Goal: Task Accomplishment & Management: Manage account settings

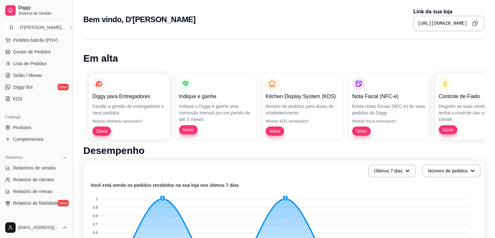
scroll to position [89, 0]
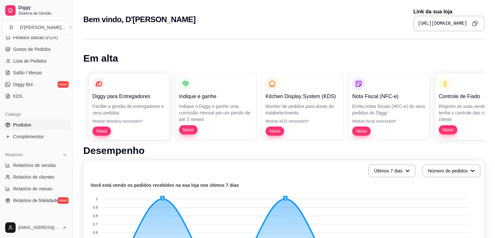
click at [31, 123] on link "Produtos" at bounding box center [36, 124] width 67 height 10
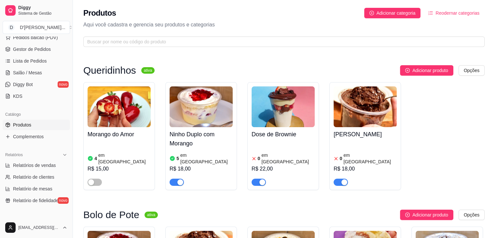
click at [277, 156] on article "em [GEOGRAPHIC_DATA]" at bounding box center [287, 158] width 53 height 13
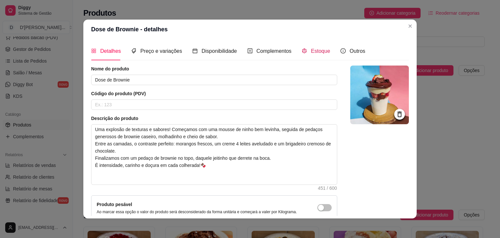
click at [312, 47] on div "Estoque" at bounding box center [316, 51] width 28 height 8
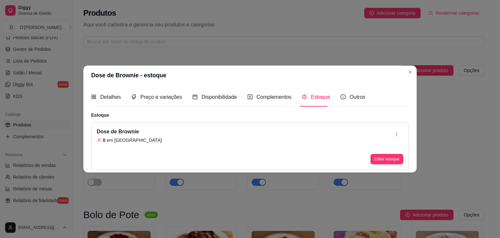
click at [396, 164] on div "Dose de Brownie 0 em estoque Editar estoque" at bounding box center [250, 146] width 318 height 48
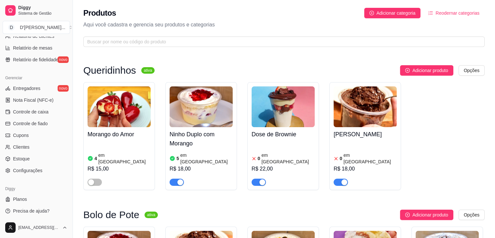
scroll to position [230, 0]
click at [25, 154] on span "Estoque" at bounding box center [21, 157] width 17 height 7
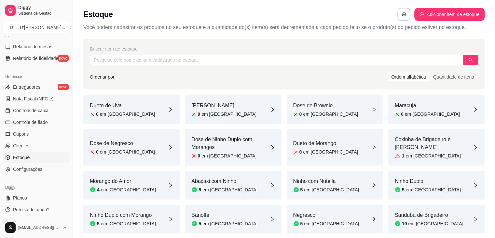
click at [119, 105] on article "Dueto de Uva" at bounding box center [122, 106] width 65 height 8
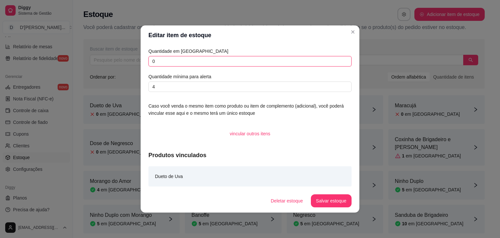
drag, startPoint x: 160, startPoint y: 62, endPoint x: 134, endPoint y: 65, distance: 25.4
click at [134, 65] on div "Editar item de estoque Quantidade em estoque 0 Quantidade mínima para alerta 4 …" at bounding box center [250, 119] width 500 height 238
type input "5"
drag, startPoint x: 157, startPoint y: 84, endPoint x: 134, endPoint y: 86, distance: 22.9
click at [134, 86] on div "Editar item de estoque Quantidade em estoque 5 Quantidade mínima para alerta 4 …" at bounding box center [250, 119] width 500 height 238
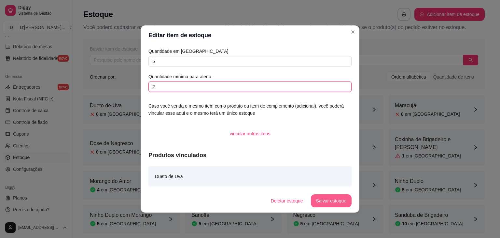
type input "2"
click at [325, 201] on button "Salvar estoque" at bounding box center [331, 200] width 40 height 13
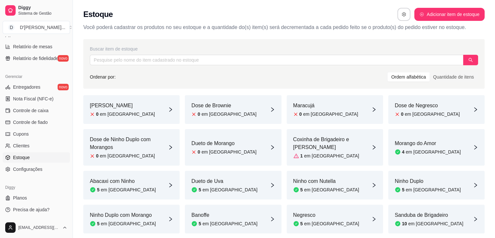
click at [117, 105] on article "[PERSON_NAME]" at bounding box center [122, 106] width 65 height 8
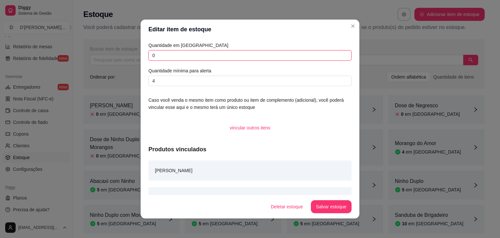
drag, startPoint x: 154, startPoint y: 59, endPoint x: 133, endPoint y: 60, distance: 20.5
click at [133, 60] on div "Editar item de estoque Quantidade em estoque 0 Quantidade mínima para alerta 4 …" at bounding box center [250, 119] width 500 height 238
type input "5"
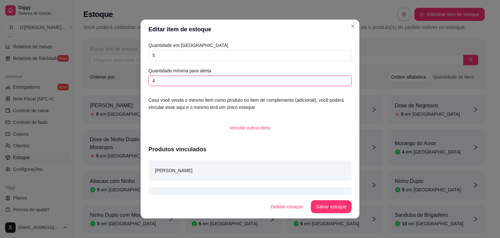
drag, startPoint x: 156, startPoint y: 82, endPoint x: 130, endPoint y: 79, distance: 26.3
click at [130, 79] on div "Editar item de estoque Quantidade em estoque 5 Quantidade mínima para alerta 4 …" at bounding box center [250, 119] width 500 height 238
type input "2"
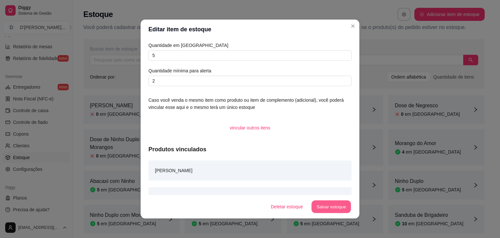
click at [333, 209] on button "Salvar estoque" at bounding box center [331, 206] width 40 height 13
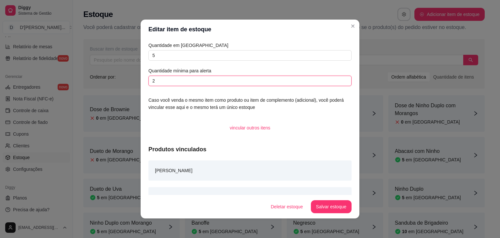
drag, startPoint x: 161, startPoint y: 84, endPoint x: 134, endPoint y: 78, distance: 27.9
click at [134, 78] on div "Editar item de estoque Quantidade em estoque 5 Quantidade mínima para alerta 2 …" at bounding box center [250, 119] width 500 height 238
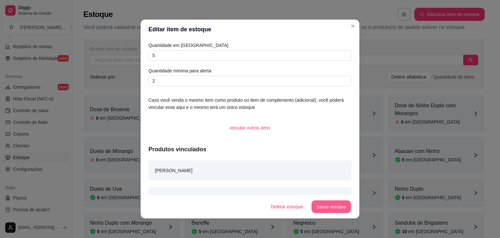
click at [334, 207] on button "Salvar estoque" at bounding box center [331, 206] width 40 height 13
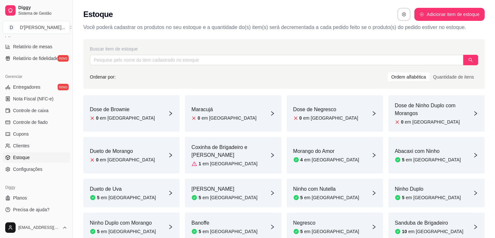
click at [115, 104] on div "Dose de Brownie 0 em [GEOGRAPHIC_DATA]" at bounding box center [131, 113] width 96 height 36
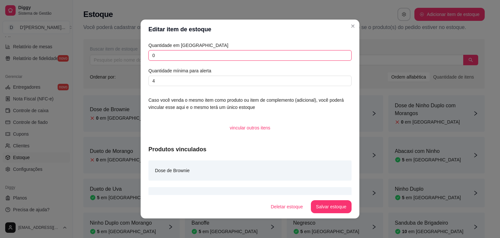
drag, startPoint x: 159, startPoint y: 56, endPoint x: 99, endPoint y: 59, distance: 60.3
click at [99, 59] on div "Editar item de estoque Quantidade em estoque 0 Quantidade mínima para alerta 4 …" at bounding box center [250, 119] width 500 height 238
type input "5"
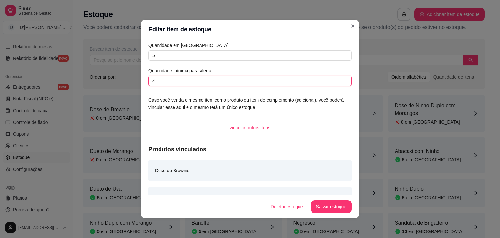
drag, startPoint x: 155, startPoint y: 84, endPoint x: 136, endPoint y: 78, distance: 20.1
click at [136, 78] on div "Editar item de estoque Quantidade em estoque 5 Quantidade mínima para alerta 4 …" at bounding box center [250, 119] width 500 height 238
type input "2"
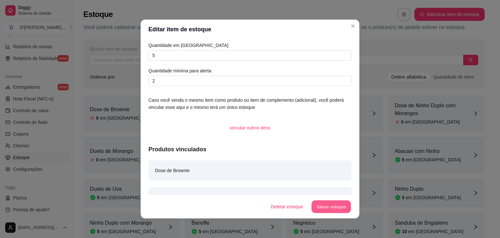
click at [334, 205] on button "Salvar estoque" at bounding box center [331, 206] width 40 height 13
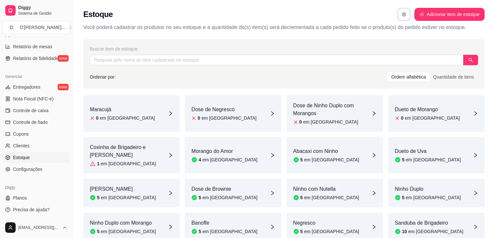
click at [206, 111] on article "Dose de Negresco" at bounding box center [223, 109] width 65 height 8
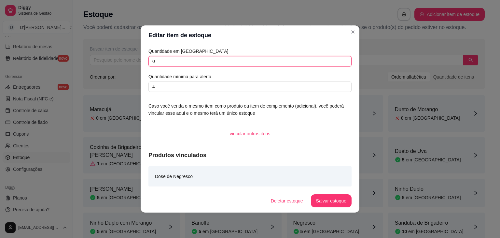
drag, startPoint x: 155, startPoint y: 63, endPoint x: 134, endPoint y: 60, distance: 21.0
click at [134, 60] on div "Editar item de estoque Quantidade em estoque 0 Quantidade mínima para alerta 4 …" at bounding box center [250, 119] width 500 height 238
type input "5"
drag, startPoint x: 161, startPoint y: 88, endPoint x: 145, endPoint y: 86, distance: 17.0
click at [145, 86] on div "Quantidade em estoque 5 Quantidade mínima para alerta 4 Caso você venda o mesmo…" at bounding box center [250, 117] width 219 height 144
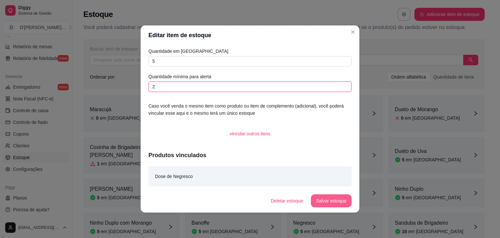
type input "2"
click at [338, 198] on button "Salvar estoque" at bounding box center [331, 200] width 40 height 13
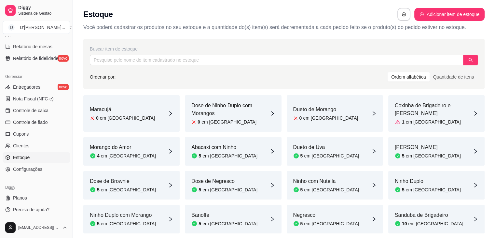
click at [116, 116] on article "em [GEOGRAPHIC_DATA]" at bounding box center [127, 118] width 55 height 7
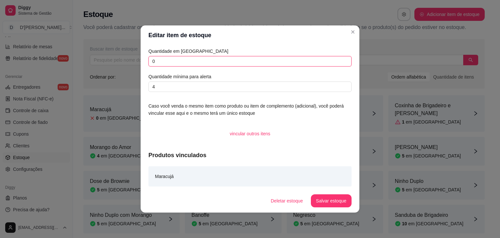
drag, startPoint x: 158, startPoint y: 66, endPoint x: 138, endPoint y: 60, distance: 20.3
click at [138, 60] on div "Editar item de estoque Quantidade em estoque 0 Quantidade mínima para alerta 4 …" at bounding box center [250, 119] width 500 height 238
type input "5"
drag, startPoint x: 158, startPoint y: 89, endPoint x: 140, endPoint y: 87, distance: 17.7
click at [140, 87] on div "Editar item de estoque Quantidade em estoque 5 Quantidade mínima para alerta 4 …" at bounding box center [250, 119] width 500 height 238
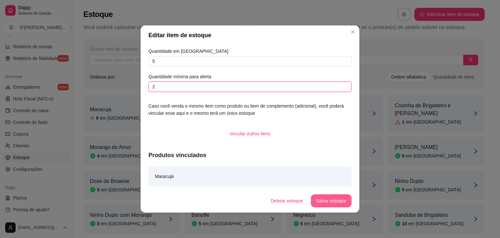
type input "2"
click at [328, 197] on button "Salvar estoque" at bounding box center [331, 200] width 40 height 13
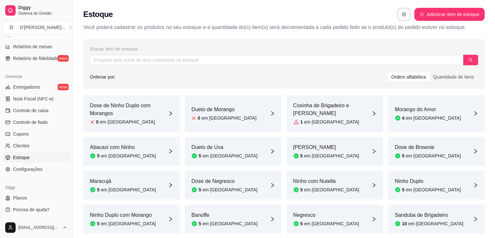
click at [128, 115] on article "Dose de Ninho Duplo com Morangos" at bounding box center [129, 110] width 78 height 16
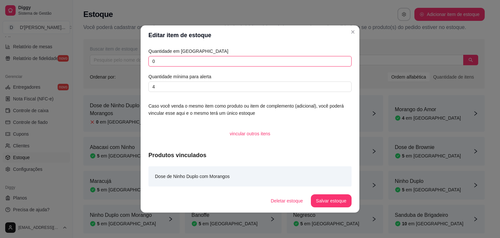
drag, startPoint x: 159, startPoint y: 59, endPoint x: 100, endPoint y: 69, distance: 59.1
click at [100, 69] on div "Editar item de estoque Quantidade em estoque 0 Quantidade mínima para alerta 4 …" at bounding box center [250, 119] width 500 height 238
type input "5"
drag, startPoint x: 157, startPoint y: 85, endPoint x: 139, endPoint y: 83, distance: 18.0
click at [139, 83] on div "Editar item de estoque Quantidade em estoque 5 Quantidade mínima para alerta 4 …" at bounding box center [250, 119] width 500 height 238
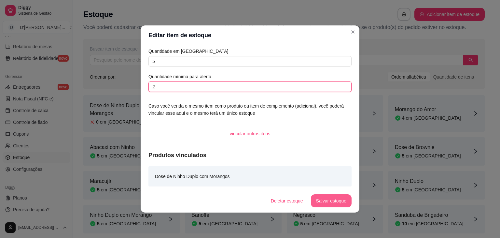
type input "2"
click at [331, 205] on button "Salvar estoque" at bounding box center [331, 200] width 40 height 13
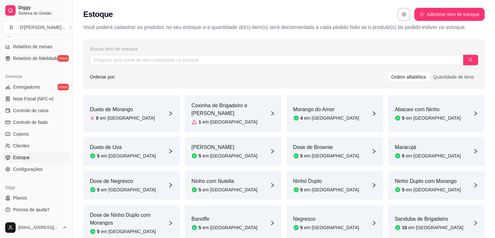
click at [102, 118] on div "Dueto de Morango 0 em [GEOGRAPHIC_DATA]" at bounding box center [131, 113] width 96 height 36
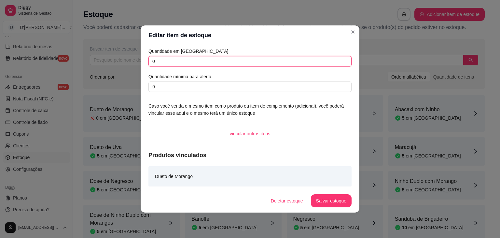
drag, startPoint x: 160, startPoint y: 63, endPoint x: 130, endPoint y: 64, distance: 30.3
click at [130, 64] on div "Editar item de estoque Quantidade em estoque 0 Quantidade mínima para alerta 9 …" at bounding box center [250, 119] width 500 height 238
type input "5"
drag, startPoint x: 162, startPoint y: 87, endPoint x: 123, endPoint y: 83, distance: 39.6
click at [123, 83] on div "Editar item de estoque Quantidade em estoque 5 Quantidade mínima para alerta 9 …" at bounding box center [250, 119] width 500 height 238
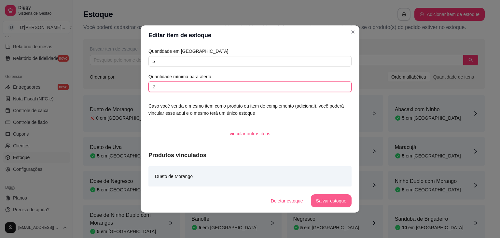
type input "2"
click at [343, 203] on button "Salvar estoque" at bounding box center [331, 200] width 41 height 13
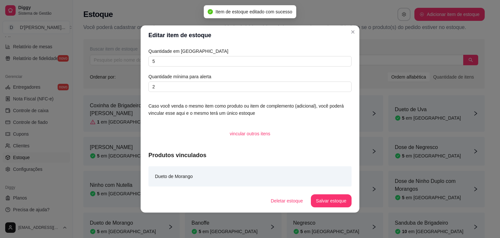
click at [146, 111] on div "Quantidade em estoque 5 Quantidade mínima para alerta 2 Caso você venda o mesmo…" at bounding box center [250, 117] width 219 height 144
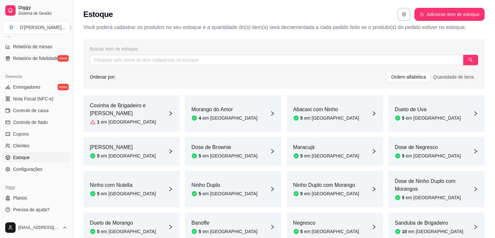
click at [128, 118] on div "1 em [GEOGRAPHIC_DATA]" at bounding box center [129, 121] width 78 height 7
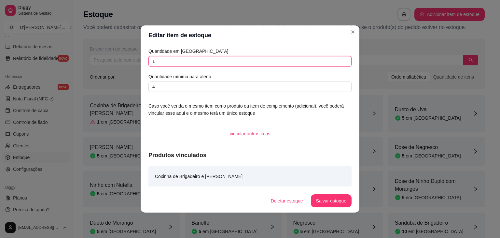
drag, startPoint x: 156, startPoint y: 62, endPoint x: 146, endPoint y: 60, distance: 9.9
click at [146, 60] on div "Quantidade em estoque 1 Quantidade mínima para alerta 4 Caso você venda o mesmo…" at bounding box center [250, 117] width 219 height 144
type input "5"
drag, startPoint x: 156, startPoint y: 90, endPoint x: 138, endPoint y: 91, distance: 17.9
click at [138, 91] on div "Editar item de estoque Quantidade em estoque 5 Quantidade mínima para alerta 4 …" at bounding box center [250, 119] width 500 height 238
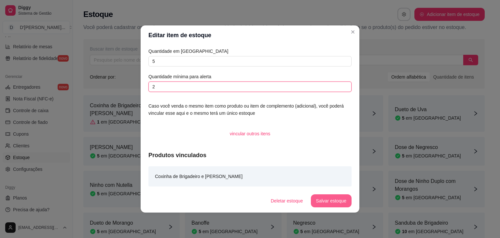
type input "2"
click at [324, 199] on button "Salvar estoque" at bounding box center [331, 200] width 40 height 13
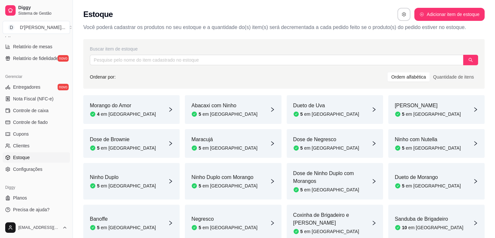
click at [237, 111] on div "Abacaxi com Ninho 5 em [GEOGRAPHIC_DATA]" at bounding box center [233, 109] width 96 height 29
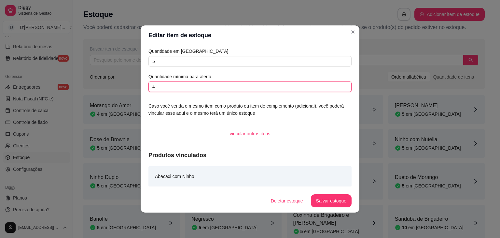
drag, startPoint x: 158, startPoint y: 86, endPoint x: 140, endPoint y: 84, distance: 18.0
click at [140, 84] on div "Editar item de estoque Quantidade em estoque 5 Quantidade mínima para alerta 4 …" at bounding box center [250, 119] width 500 height 238
type input "2"
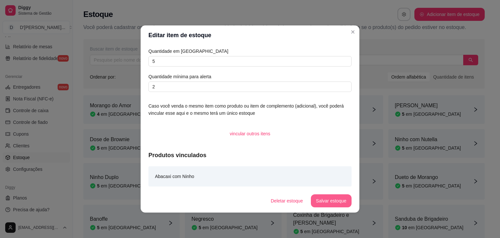
click at [329, 205] on button "Salvar estoque" at bounding box center [331, 200] width 41 height 13
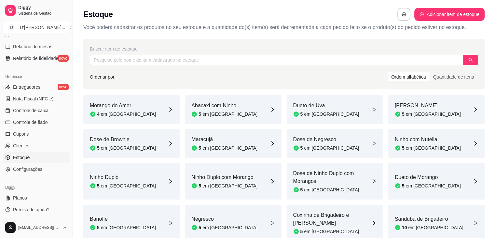
click at [240, 112] on div "Abacaxi com Ninho 5 em [GEOGRAPHIC_DATA]" at bounding box center [233, 109] width 96 height 29
click at [445, 144] on div "Ninho com Nutella 5 em [GEOGRAPHIC_DATA]" at bounding box center [436, 143] width 96 height 29
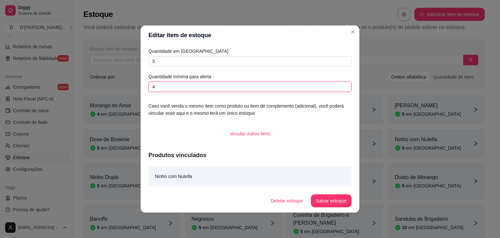
drag, startPoint x: 166, startPoint y: 88, endPoint x: 137, endPoint y: 87, distance: 28.3
click at [137, 87] on div "Editar item de estoque Quantidade em estoque 5 Quantidade mínima para alerta 4 …" at bounding box center [250, 119] width 500 height 238
type input "2"
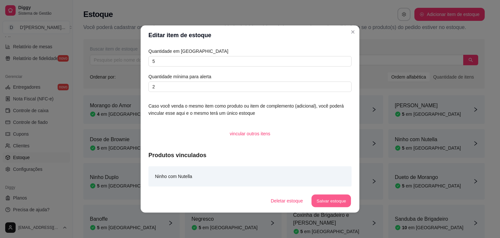
click at [334, 201] on button "Salvar estoque" at bounding box center [331, 200] width 40 height 13
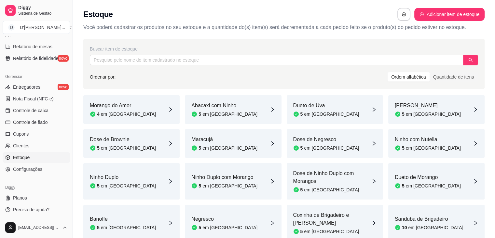
click at [336, 142] on div "Dose de Negresco 5 em estoque" at bounding box center [335, 143] width 96 height 29
click at [228, 139] on div "Maracujá 5 em [GEOGRAPHIC_DATA]" at bounding box center [233, 143] width 96 height 29
click at [134, 136] on div "Dose de Brownie 5 em [GEOGRAPHIC_DATA]" at bounding box center [131, 143] width 96 height 29
click at [263, 116] on div "Abacaxi com Ninho 5 em [GEOGRAPHIC_DATA]" at bounding box center [233, 109] width 96 height 29
click at [355, 103] on div "Dueto de Uva 5 em [GEOGRAPHIC_DATA]" at bounding box center [335, 109] width 96 height 29
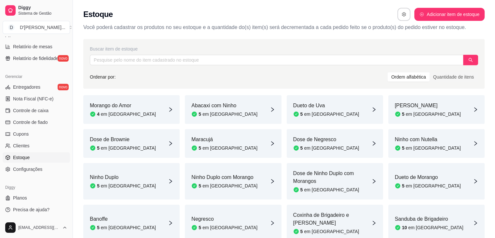
click at [427, 108] on article "[PERSON_NAME]" at bounding box center [428, 106] width 66 height 8
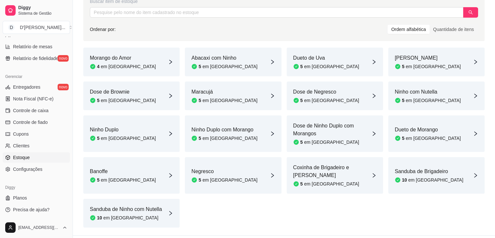
scroll to position [56, 0]
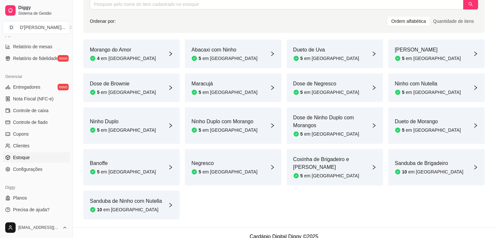
click at [432, 121] on article "Dueto de Morango" at bounding box center [428, 122] width 66 height 8
click at [318, 131] on article "em [GEOGRAPHIC_DATA]" at bounding box center [331, 134] width 55 height 7
click at [242, 135] on div "Ninho Duplo com Morango 5 em [GEOGRAPHIC_DATA]" at bounding box center [233, 125] width 96 height 36
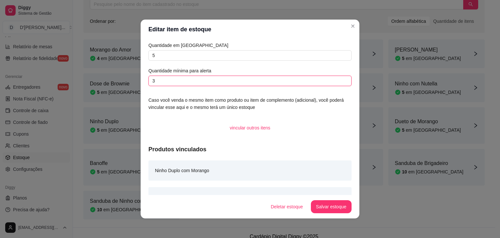
drag, startPoint x: 162, startPoint y: 80, endPoint x: 130, endPoint y: 81, distance: 32.3
click at [130, 81] on div "Editar item de estoque Quantidade em estoque 5 Quantidade mínima para alerta 3 …" at bounding box center [250, 119] width 500 height 238
type input "2"
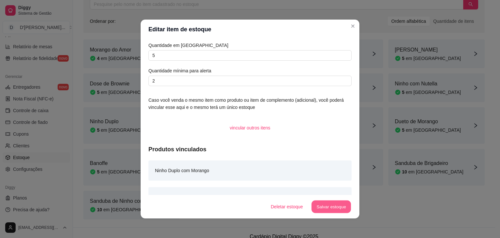
click at [335, 205] on button "Salvar estoque" at bounding box center [331, 206] width 40 height 13
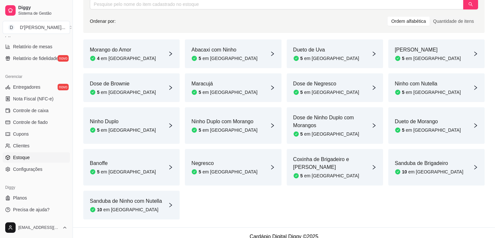
click at [114, 121] on article "Ninho Duplo" at bounding box center [123, 122] width 66 height 8
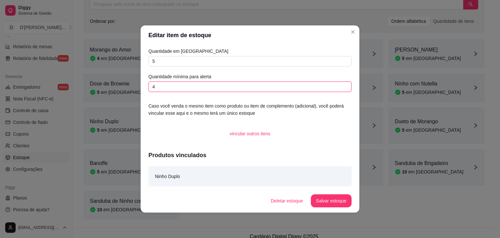
drag, startPoint x: 158, startPoint y: 85, endPoint x: 128, endPoint y: 86, distance: 29.3
click at [128, 86] on div "Editar item de estoque Quantidade em estoque 5 Quantidade mínima para alerta 4 …" at bounding box center [250, 119] width 500 height 238
type input "2"
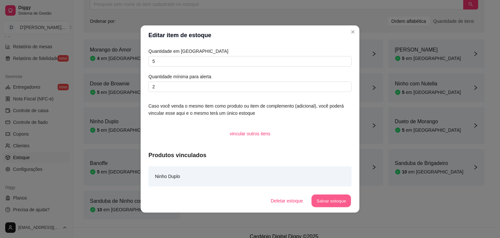
click at [340, 203] on button "Salvar estoque" at bounding box center [331, 200] width 40 height 13
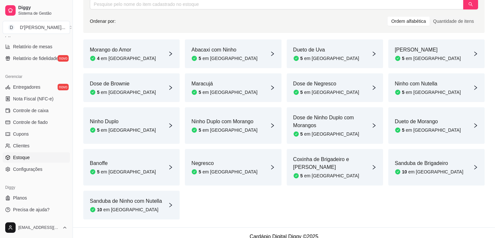
click at [125, 167] on div "Banoffe 5 em [GEOGRAPHIC_DATA]" at bounding box center [131, 167] width 96 height 36
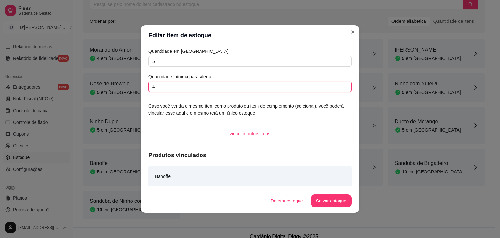
drag, startPoint x: 160, startPoint y: 90, endPoint x: 137, endPoint y: 90, distance: 23.1
click at [137, 90] on div "Editar item de estoque Quantidade em estoque 5 Quantidade mínima para alerta 4 …" at bounding box center [250, 119] width 500 height 238
type input "2"
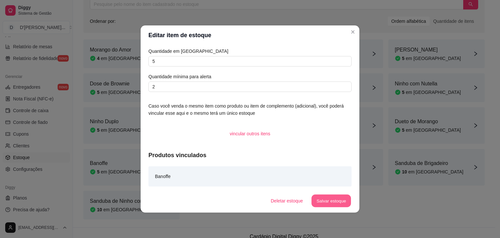
click at [323, 203] on button "Salvar estoque" at bounding box center [331, 200] width 40 height 13
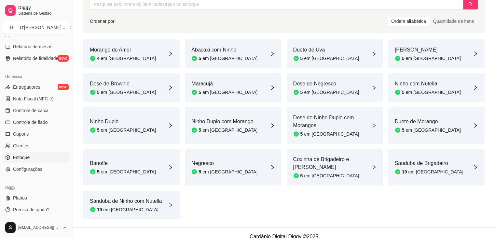
click at [201, 160] on article "Negresco" at bounding box center [224, 163] width 66 height 8
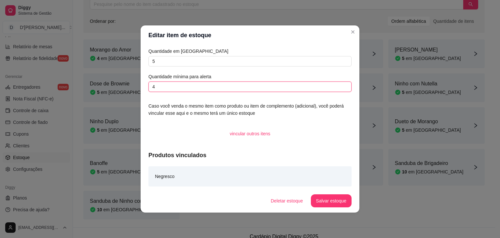
drag, startPoint x: 163, startPoint y: 86, endPoint x: 145, endPoint y: 87, distance: 18.2
click at [145, 87] on div "Quantidade em estoque 5 Quantidade mínima para alerta 4 Caso você venda o mesmo…" at bounding box center [250, 117] width 219 height 144
type input "2"
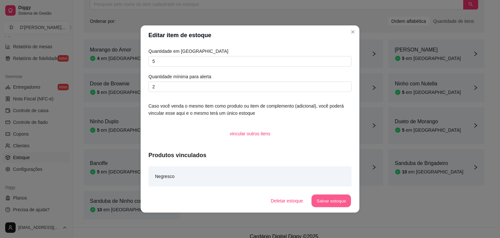
click at [335, 205] on button "Salvar estoque" at bounding box center [331, 200] width 40 height 13
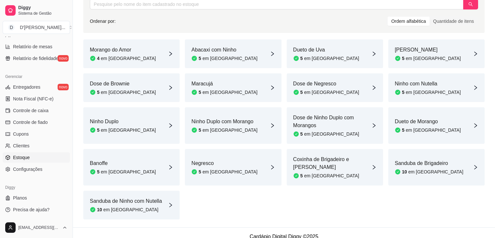
click at [325, 173] on div "Coxinha de Brigadeiro e [PERSON_NAME] 5 em [GEOGRAPHIC_DATA]" at bounding box center [335, 167] width 96 height 36
click at [424, 168] on article "em [GEOGRAPHIC_DATA]" at bounding box center [435, 171] width 55 height 7
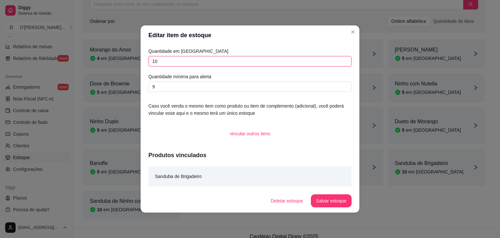
drag, startPoint x: 161, startPoint y: 62, endPoint x: 127, endPoint y: 64, distance: 33.6
click at [127, 64] on div "Editar item de estoque Quantidade em estoque 10 Quantidade mínima para alerta 9…" at bounding box center [250, 119] width 500 height 238
type input "5"
drag, startPoint x: 161, startPoint y: 87, endPoint x: 128, endPoint y: 87, distance: 33.2
click at [128, 87] on div "Editar item de estoque Quantidade em estoque 5 Quantidade mínima para alerta 9 …" at bounding box center [250, 119] width 500 height 238
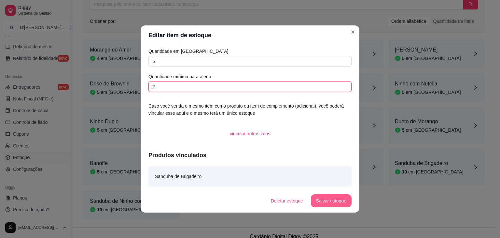
type input "2"
click at [331, 198] on button "Salvar estoque" at bounding box center [331, 200] width 40 height 13
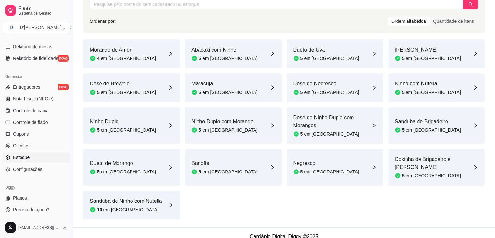
click at [145, 190] on div "Sanduba de Ninho com Nutella 10 em estoque" at bounding box center [131, 204] width 96 height 29
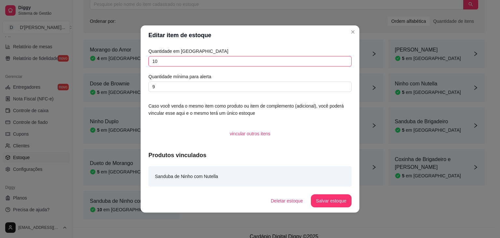
drag, startPoint x: 163, startPoint y: 61, endPoint x: 128, endPoint y: 72, distance: 36.4
click at [128, 72] on div "Editar item de estoque Quantidade em estoque 10 Quantidade mínima para alerta 9…" at bounding box center [250, 119] width 500 height 238
type input "5"
drag, startPoint x: 166, startPoint y: 88, endPoint x: 125, endPoint y: 90, distance: 40.8
click at [125, 90] on div "Editar item de estoque Quantidade em estoque 5 Quantidade mínima para alerta 9 …" at bounding box center [250, 119] width 500 height 238
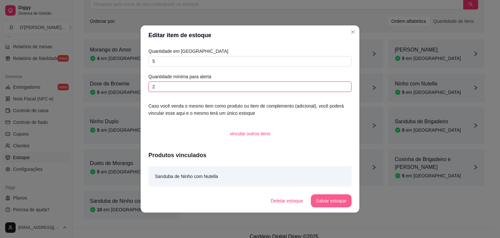
type input "2"
click at [333, 202] on button "Salvar estoque" at bounding box center [331, 200] width 40 height 13
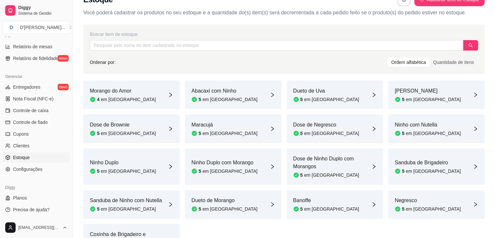
scroll to position [0, 0]
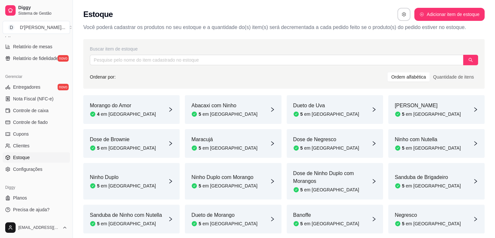
click at [127, 111] on div "4 em [GEOGRAPHIC_DATA]" at bounding box center [123, 114] width 66 height 7
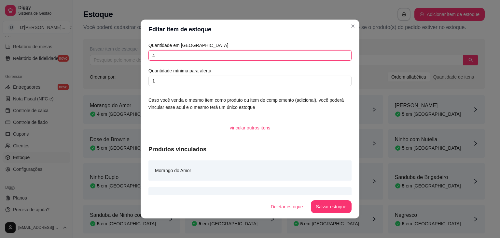
drag, startPoint x: 160, startPoint y: 52, endPoint x: 133, endPoint y: 54, distance: 27.4
click at [133, 54] on div "Editar item de estoque Quantidade em estoque 4 Quantidade mínima para alerta 1 …" at bounding box center [250, 119] width 500 height 238
type input "5"
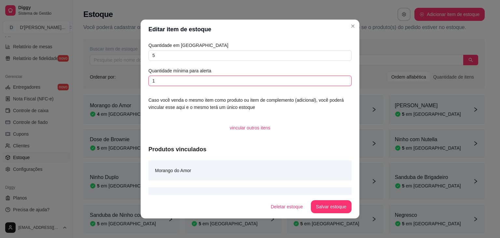
drag, startPoint x: 164, startPoint y: 78, endPoint x: 135, endPoint y: 78, distance: 29.3
click at [135, 78] on div "Editar item de estoque Quantidade em estoque 5 Quantidade mínima para alerta 1 …" at bounding box center [250, 119] width 500 height 238
type input "2"
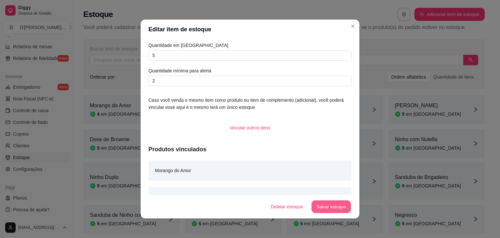
click at [333, 210] on button "Salvar estoque" at bounding box center [331, 206] width 40 height 13
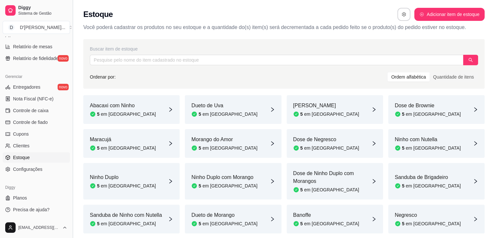
click at [70, 187] on button "Toggle Sidebar" at bounding box center [72, 119] width 5 height 238
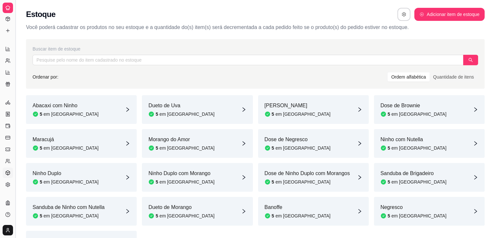
scroll to position [100, 0]
click at [15, 183] on button "Toggle Sidebar" at bounding box center [15, 119] width 5 height 238
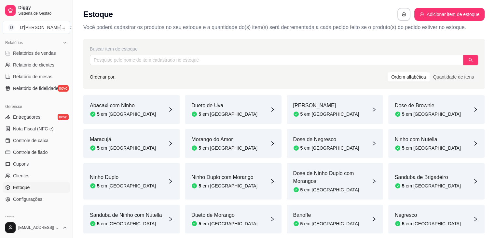
scroll to position [0, 0]
